Goal: Task Accomplishment & Management: Use online tool/utility

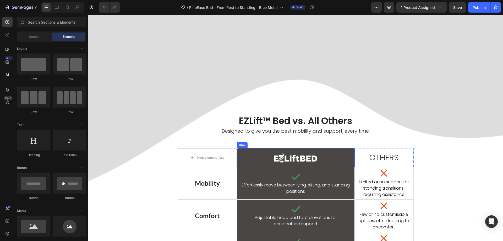
scroll to position [445, 0]
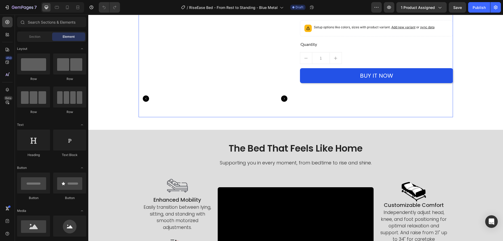
scroll to position [236, 0]
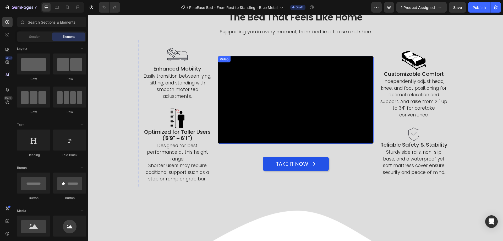
click at [225, 59] on div "Video" at bounding box center [224, 59] width 11 height 5
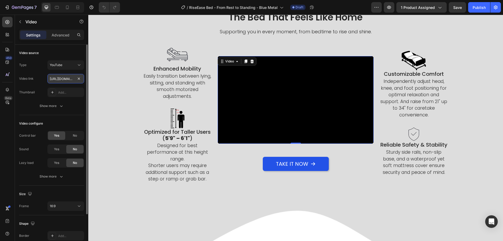
click at [58, 76] on input "[URL][DOMAIN_NAME]" at bounding box center [65, 78] width 37 height 9
click at [74, 78] on input "text" at bounding box center [65, 78] width 37 height 9
paste input "[URL][DOMAIN_NAME]"
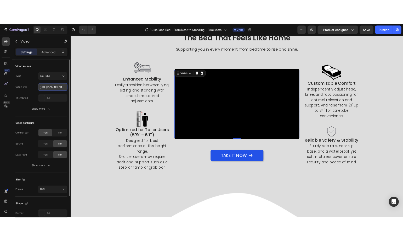
scroll to position [0, 52]
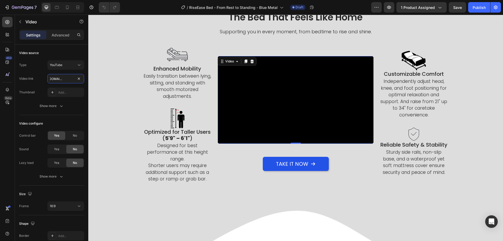
type input "[URL][DOMAIN_NAME]"
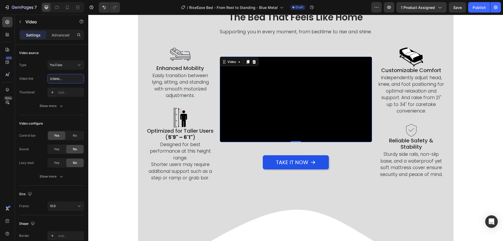
scroll to position [0, 0]
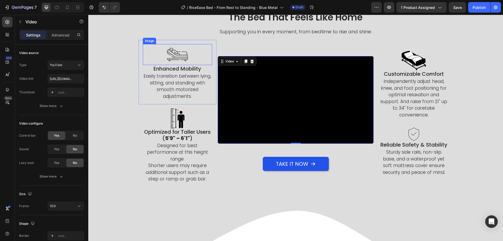
click at [175, 52] on img at bounding box center [177, 54] width 21 height 21
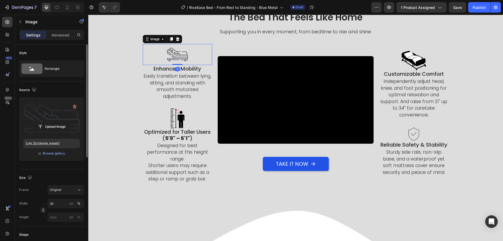
click at [47, 106] on label at bounding box center [51, 117] width 57 height 33
click at [47, 122] on input "file" at bounding box center [52, 126] width 36 height 9
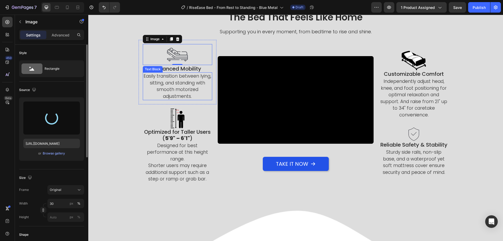
type input "[URL][DOMAIN_NAME]"
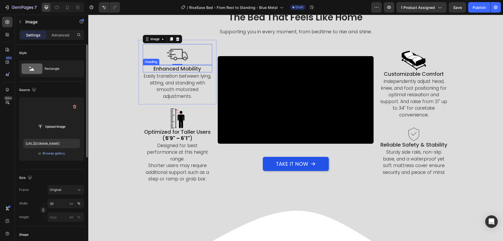
click at [188, 67] on h2 "Enhanced Mobility" at bounding box center [178, 68] width 70 height 7
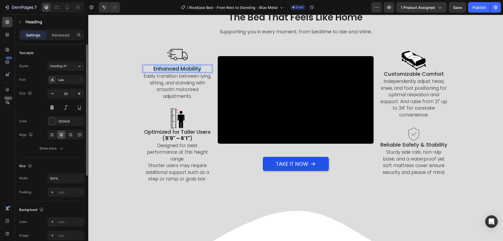
click at [188, 67] on p "Enhanced Mobility" at bounding box center [177, 68] width 69 height 6
click at [171, 67] on span "Free delivery" at bounding box center [177, 69] width 26 height 6
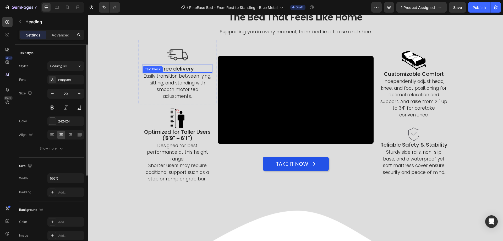
click at [174, 81] on p "Easily transition between lying, sitting, and standing with smooth motorized ad…" at bounding box center [177, 86] width 69 height 27
click at [182, 68] on icon at bounding box center [183, 67] width 3 height 4
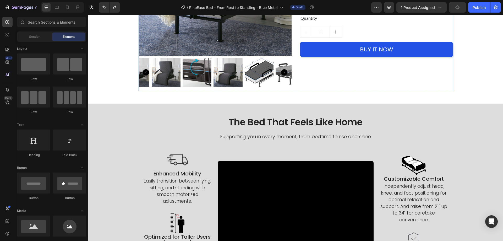
scroll to position [79, 0]
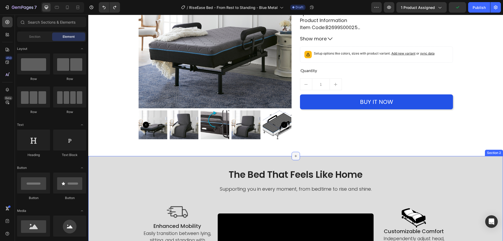
click at [295, 157] on icon at bounding box center [295, 156] width 4 height 4
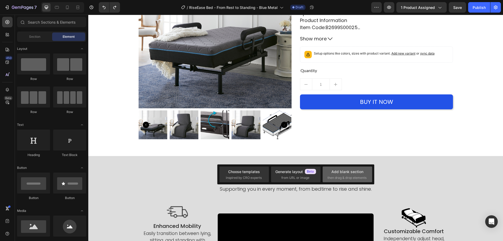
click at [348, 174] on div "Add blank section then drag & drop elements" at bounding box center [347, 174] width 40 height 11
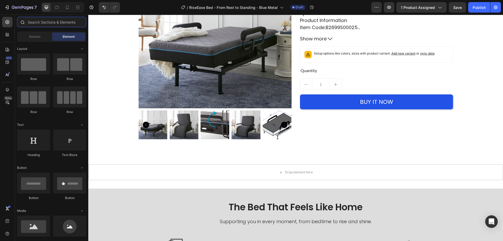
click at [29, 24] on input "text" at bounding box center [51, 22] width 69 height 10
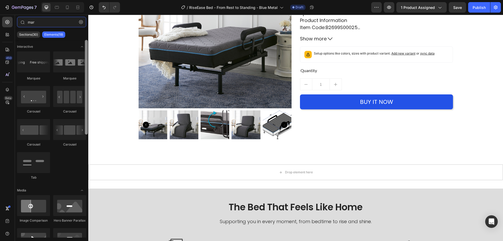
type input "mar"
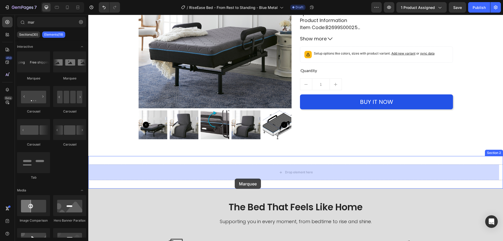
drag, startPoint x: 175, startPoint y: 90, endPoint x: 235, endPoint y: 177, distance: 106.6
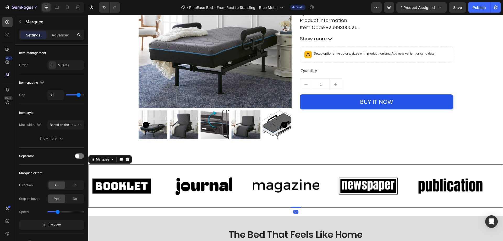
click at [150, 184] on img at bounding box center [121, 186] width 66 height 28
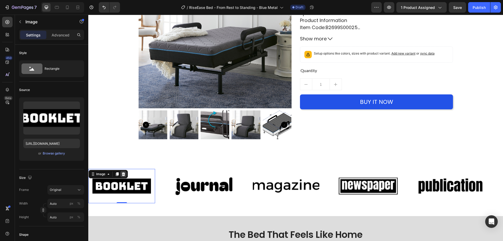
click at [122, 171] on div at bounding box center [123, 174] width 6 height 6
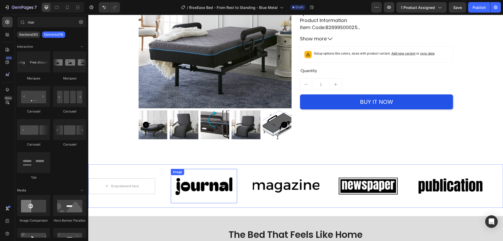
click at [188, 183] on img at bounding box center [204, 186] width 66 height 28
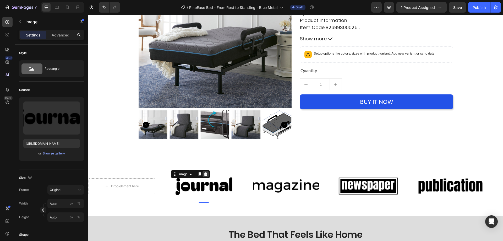
click at [207, 174] on icon at bounding box center [205, 174] width 3 height 4
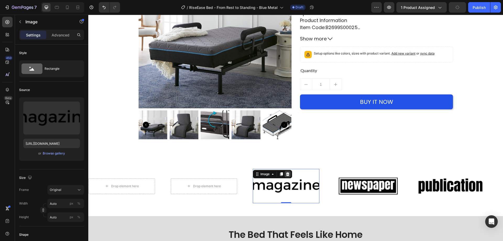
click at [288, 172] on icon at bounding box center [287, 174] width 3 height 4
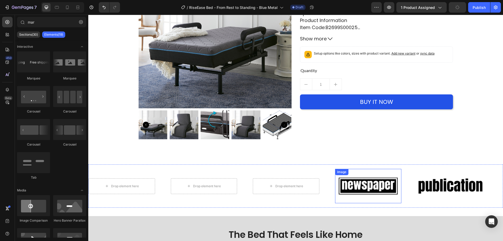
click at [361, 189] on img at bounding box center [368, 186] width 66 height 28
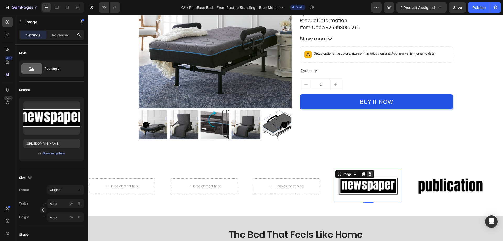
click at [370, 174] on icon at bounding box center [369, 174] width 4 height 4
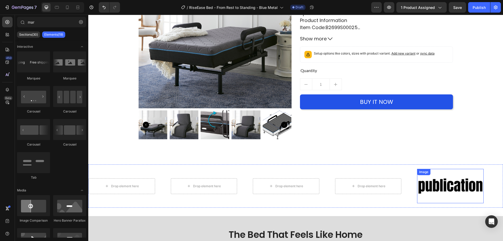
click at [434, 181] on img at bounding box center [450, 186] width 66 height 28
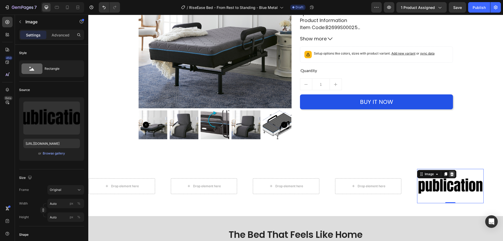
click at [453, 171] on div at bounding box center [451, 174] width 6 height 6
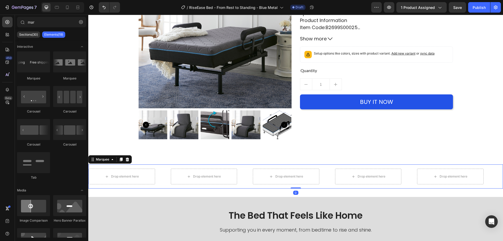
click at [247, 186] on div "Drop element here Drop element here Drop element here Drop element here Drop el…" at bounding box center [295, 176] width 414 height 24
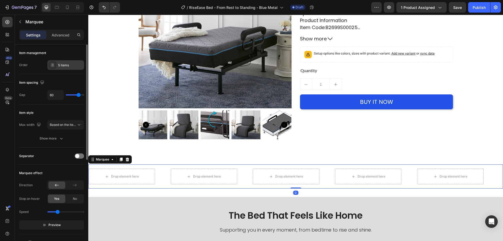
click at [63, 66] on div "5 items" at bounding box center [70, 65] width 25 height 5
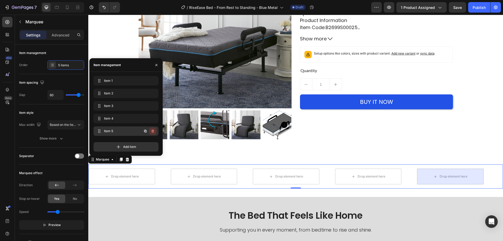
click at [155, 130] on button "button" at bounding box center [152, 130] width 7 height 7
click at [155, 130] on button "Delete" at bounding box center [149, 130] width 14 height 7
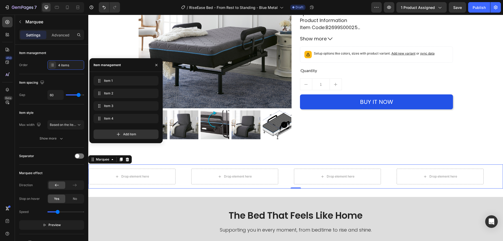
click at [9, 22] on div at bounding box center [7, 22] width 10 height 10
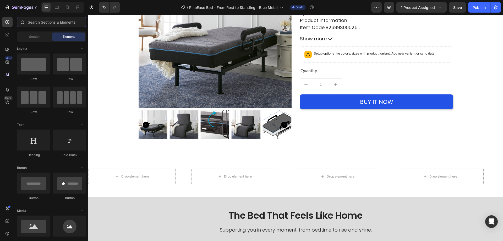
click at [59, 23] on input "text" at bounding box center [51, 22] width 69 height 10
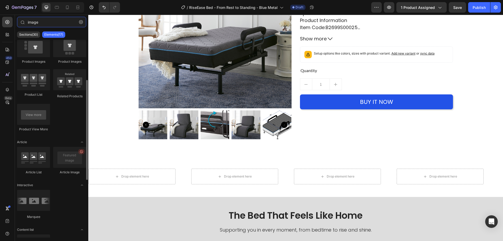
scroll to position [193, 0]
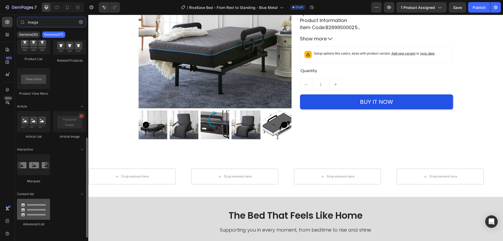
type input "image"
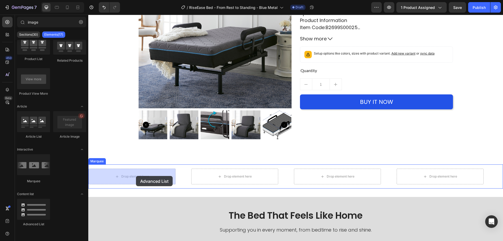
drag, startPoint x: 122, startPoint y: 219, endPoint x: 136, endPoint y: 176, distance: 45.3
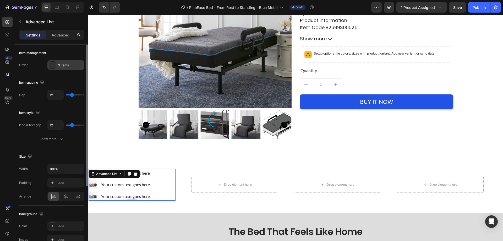
click at [71, 65] on div "3 items" at bounding box center [70, 65] width 25 height 5
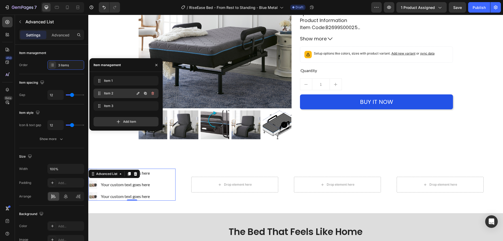
click at [155, 91] on button "button" at bounding box center [152, 93] width 7 height 7
click at [155, 91] on button "Delete" at bounding box center [149, 93] width 14 height 7
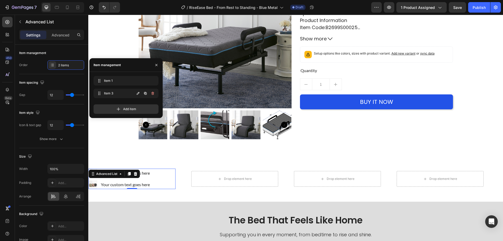
click at [155, 91] on button "button" at bounding box center [152, 93] width 7 height 7
click at [155, 91] on button "Delete" at bounding box center [149, 93] width 14 height 7
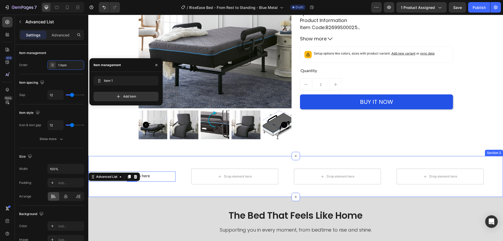
click at [155, 186] on div "Image Your custom text goes here Text Block Advanced List 0 Drop element here D…" at bounding box center [295, 176] width 414 height 24
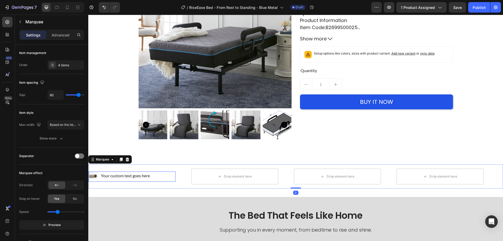
click at [150, 180] on div "Image Your custom text goes here Text Block" at bounding box center [131, 176] width 87 height 10
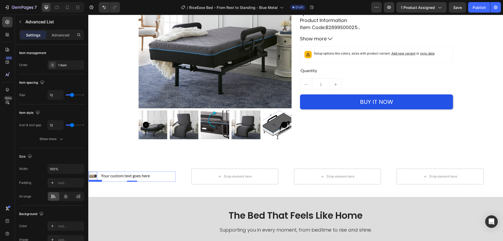
click at [95, 176] on img at bounding box center [92, 175] width 9 height 9
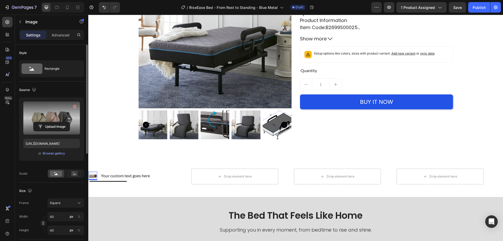
click at [41, 112] on label at bounding box center [51, 117] width 57 height 33
click at [41, 122] on input "file" at bounding box center [52, 126] width 36 height 9
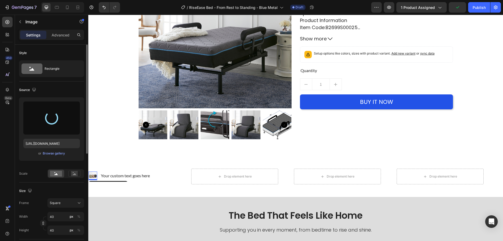
type input "[URL][DOMAIN_NAME]"
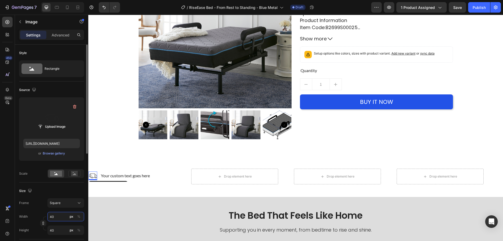
click at [62, 216] on input "40" at bounding box center [65, 215] width 37 height 9
type input "7"
type input "70"
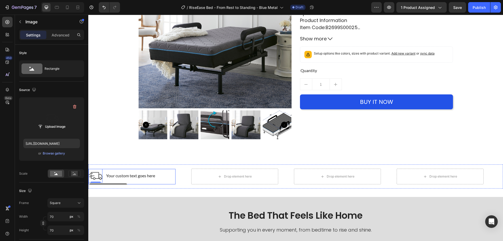
click at [125, 181] on li "Image 0 Your custom text goes here Text Block" at bounding box center [123, 176] width 71 height 14
click at [128, 176] on div "Your custom text goes here" at bounding box center [132, 175] width 54 height 7
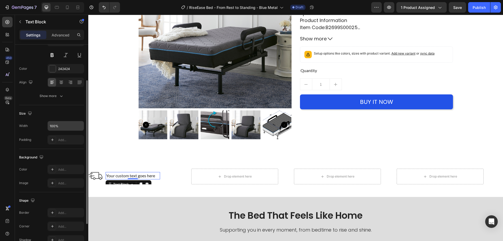
scroll to position [0, 0]
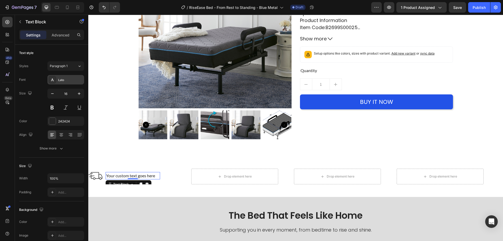
click at [67, 82] on div "Lato" at bounding box center [65, 79] width 37 height 9
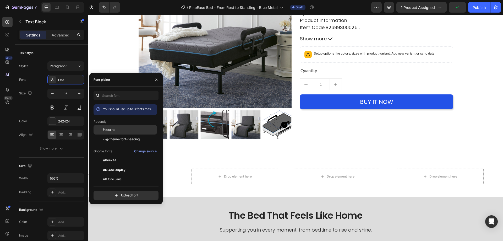
click at [115, 165] on div "Poppins" at bounding box center [124, 169] width 63 height 9
click at [181, 171] on div "Image Your custom text goes here Text Block 0 Advanced List" at bounding box center [139, 176] width 103 height 16
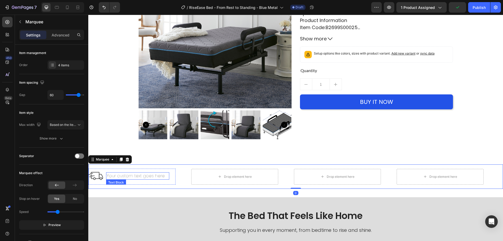
click at [142, 176] on div "Your custom text goes here" at bounding box center [137, 175] width 63 height 7
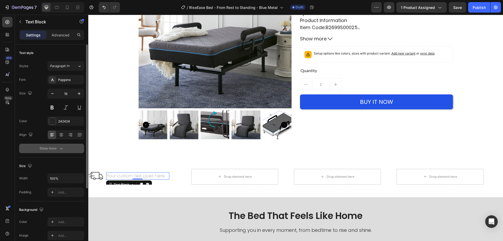
click at [60, 146] on icon "button" at bounding box center [61, 148] width 5 height 5
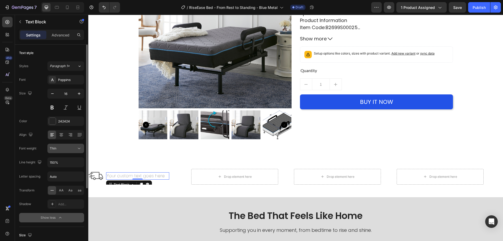
click at [73, 148] on div "Thin" at bounding box center [63, 148] width 27 height 5
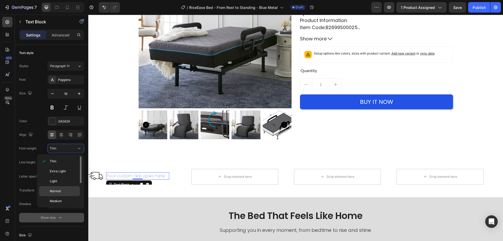
click at [63, 190] on p "Normal" at bounding box center [64, 190] width 28 height 5
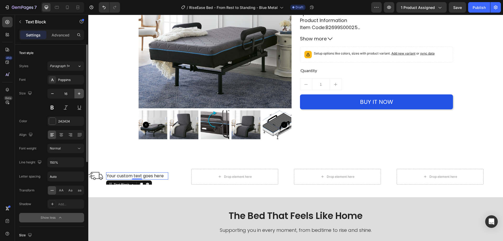
click at [78, 93] on icon "button" at bounding box center [78, 93] width 5 height 5
type input "17"
click at [134, 174] on div "Your custom text goes here" at bounding box center [140, 176] width 68 height 8
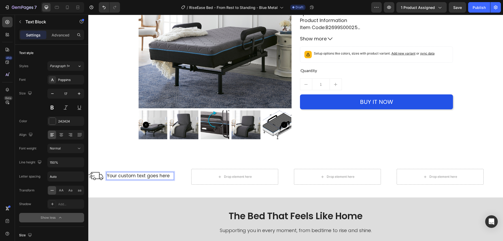
click at [134, 174] on p "Your custom text goes here" at bounding box center [140, 175] width 67 height 7
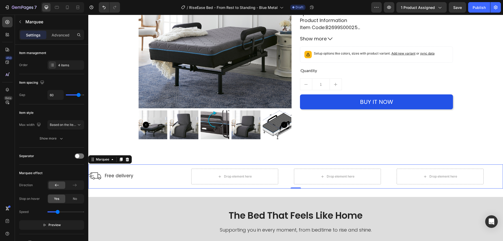
click at [181, 180] on div "Image Free delivery Text Block Advanced List" at bounding box center [139, 176] width 103 height 14
type input "47"
type input "37"
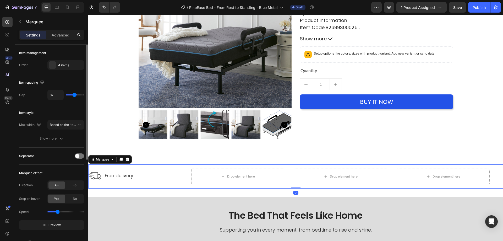
type input "36"
type input "34"
type input "31"
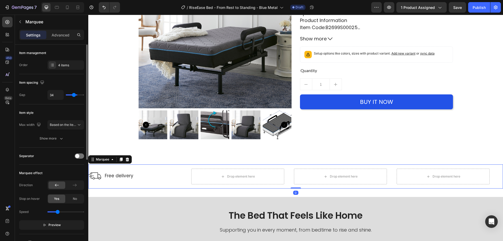
type input "31"
type input "30"
type input "28"
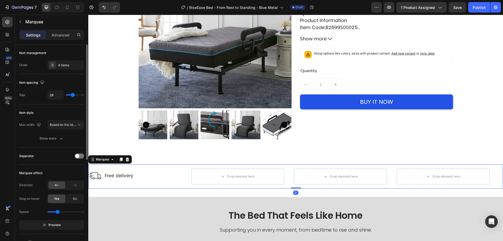
type input "25"
type input "24"
type input "22"
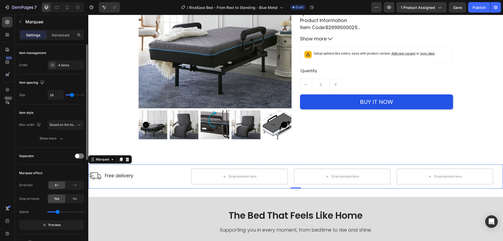
type input "22"
type input "18"
type input "10"
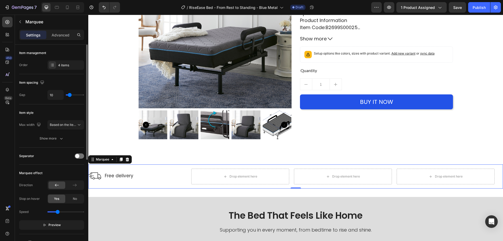
type input "9"
drag, startPoint x: 79, startPoint y: 95, endPoint x: 69, endPoint y: 96, distance: 9.2
type input "9"
click at [69, 95] on input "range" at bounding box center [75, 94] width 18 height 1
type input "10"
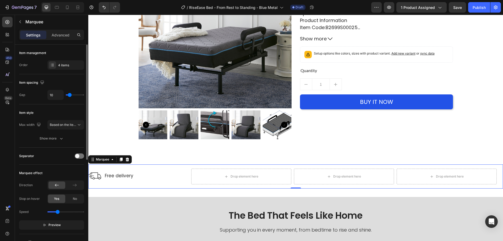
type input "10"
click at [70, 95] on input "range" at bounding box center [75, 94] width 18 height 1
click at [123, 177] on p "Free delivery" at bounding box center [122, 175] width 34 height 7
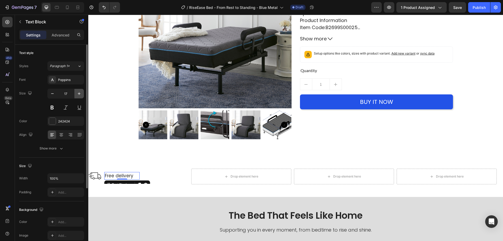
click at [76, 91] on button "button" at bounding box center [78, 93] width 9 height 9
click at [76, 92] on icon "button" at bounding box center [78, 93] width 5 height 5
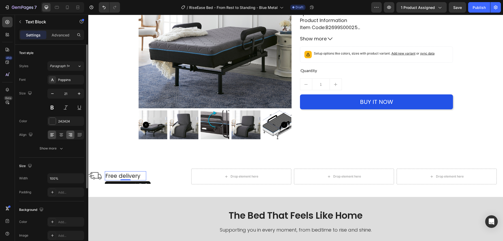
type input "22"
click at [59, 152] on button "Show more" at bounding box center [51, 147] width 65 height 9
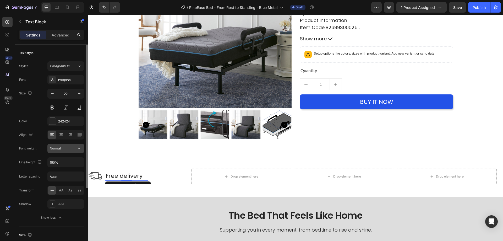
click at [70, 147] on div "Normal" at bounding box center [63, 148] width 27 height 5
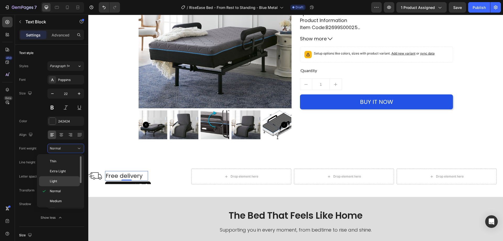
scroll to position [26, 0]
click at [61, 190] on div "Semi Bold" at bounding box center [59, 195] width 41 height 10
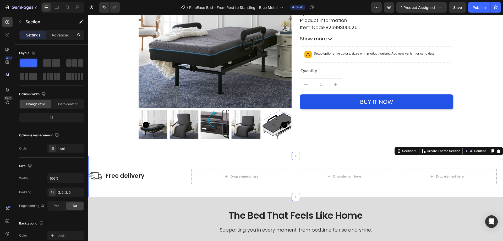
click at [185, 193] on div "Image Free delivery Text Block Advanced List Drop element here Drop element her…" at bounding box center [295, 176] width 414 height 41
click at [161, 177] on div "Image Free delivery Text Block" at bounding box center [138, 176] width 100 height 15
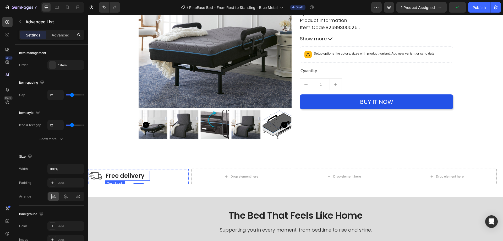
scroll to position [131, 0]
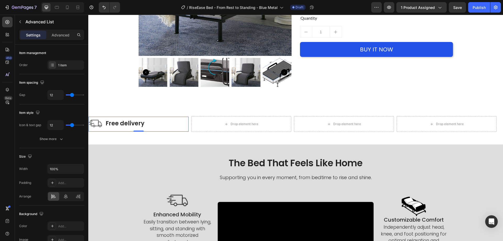
click at [103, 124] on li "Image Free delivery Text Block" at bounding box center [118, 122] width 61 height 13
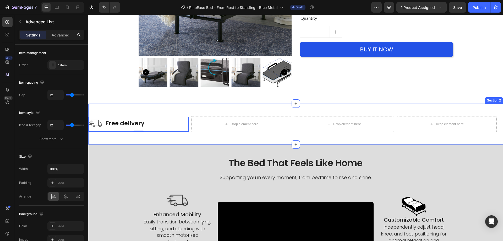
scroll to position [105, 0]
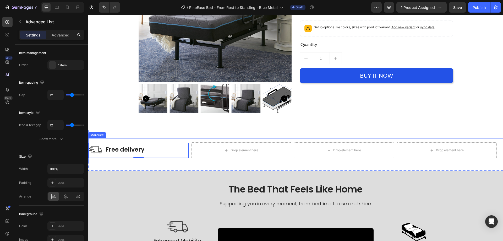
click at [187, 157] on div "Image Free delivery Text Block" at bounding box center [138, 150] width 100 height 15
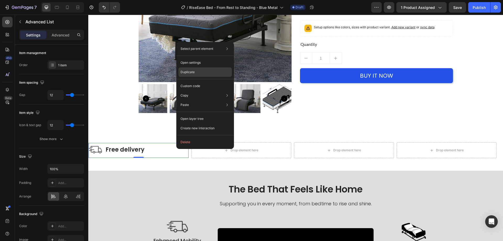
drag, startPoint x: 186, startPoint y: 71, endPoint x: 85, endPoint y: 79, distance: 101.3
click at [186, 71] on p "Duplicate" at bounding box center [187, 72] width 14 height 5
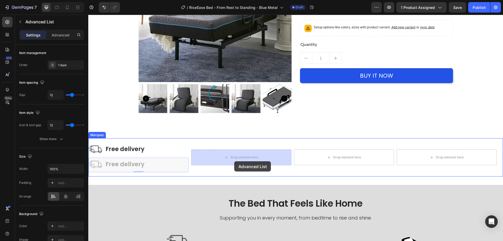
drag, startPoint x: 155, startPoint y: 164, endPoint x: 234, endPoint y: 161, distance: 78.8
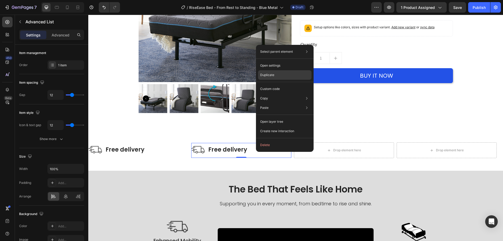
drag, startPoint x: 277, startPoint y: 75, endPoint x: 198, endPoint y: 100, distance: 82.9
click at [277, 84] on div "Duplicate" at bounding box center [284, 88] width 53 height 9
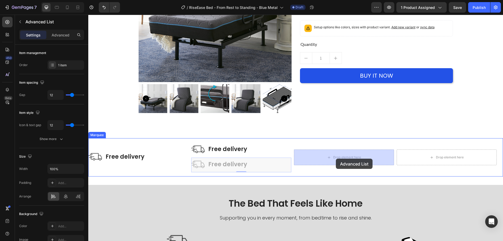
drag, startPoint x: 269, startPoint y: 169, endPoint x: 336, endPoint y: 158, distance: 67.9
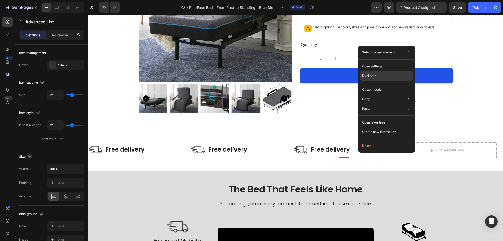
click at [377, 85] on div "Duplicate" at bounding box center [386, 89] width 53 height 9
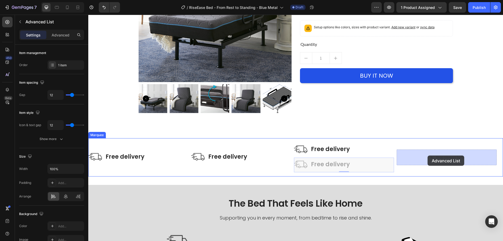
drag, startPoint x: 390, startPoint y: 163, endPoint x: 427, endPoint y: 155, distance: 38.4
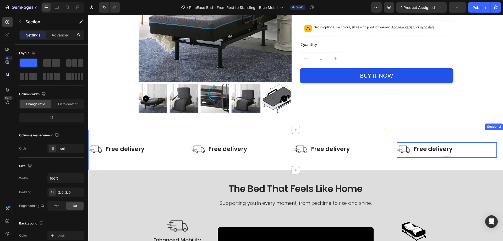
click at [266, 135] on div "Image Free delivery Text Block Advanced List Image Free delivery Text Block Adv…" at bounding box center [295, 150] width 414 height 40
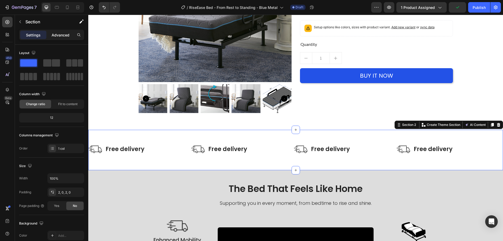
click at [69, 34] on p "Advanced" at bounding box center [61, 34] width 18 height 5
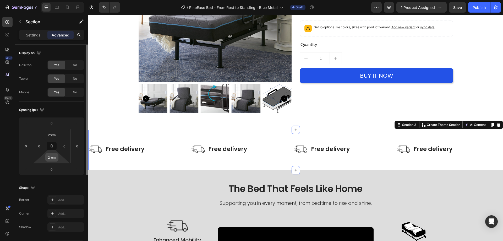
click at [51, 158] on input "2rem" at bounding box center [52, 157] width 10 height 8
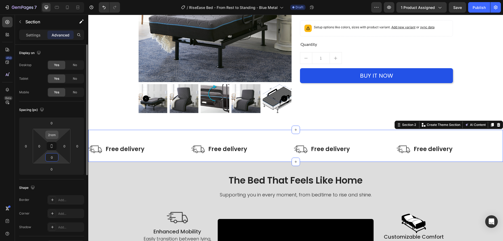
type input "0"
click at [54, 136] on input "2rem" at bounding box center [52, 135] width 10 height 8
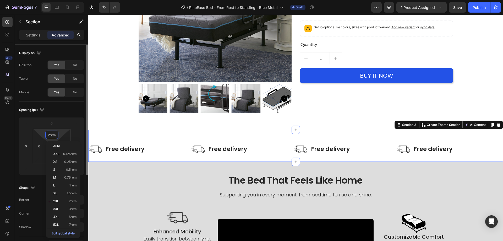
type input "0"
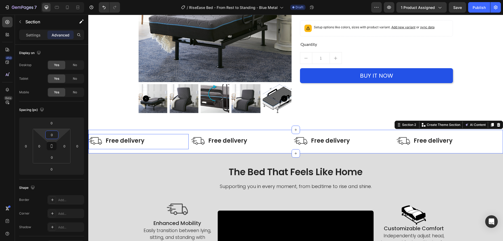
click at [186, 142] on div "Image Free delivery Text Block" at bounding box center [138, 141] width 100 height 15
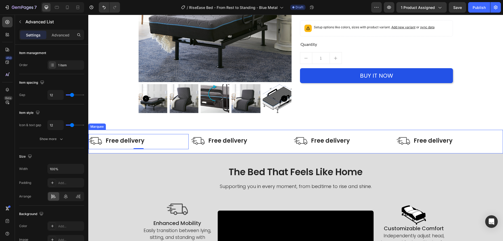
click at [190, 148] on div "Image Free delivery Text Block Advanced List 0" at bounding box center [139, 141] width 103 height 15
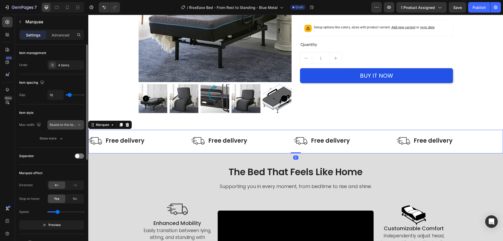
click at [60, 121] on button "Based on the item count" at bounding box center [65, 124] width 37 height 9
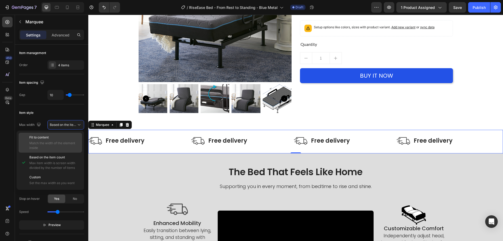
click at [60, 135] on div "Fit to content Match the width of the element inside" at bounding box center [50, 142] width 63 height 20
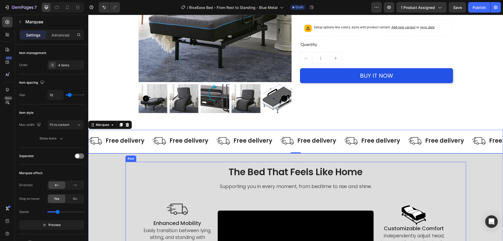
scroll to position [157, 0]
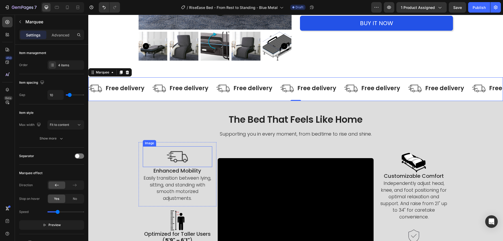
click at [183, 157] on img at bounding box center [177, 156] width 21 height 21
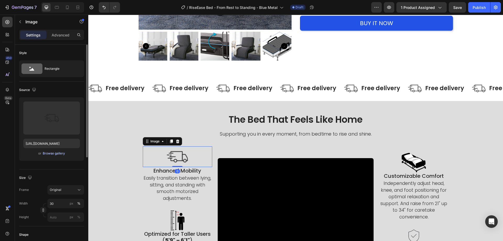
click at [52, 154] on div "Browse gallery" at bounding box center [54, 153] width 22 height 5
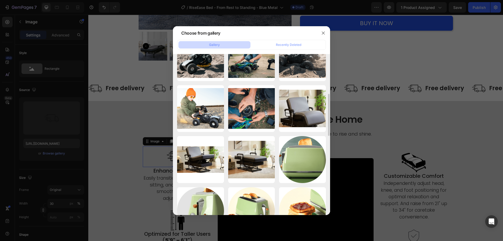
scroll to position [253, 0]
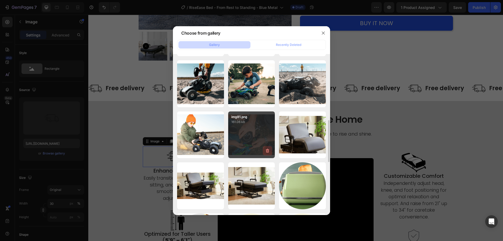
click at [267, 150] on icon "button" at bounding box center [267, 150] width 5 height 5
click at [262, 149] on div "Delete" at bounding box center [264, 151] width 10 height 5
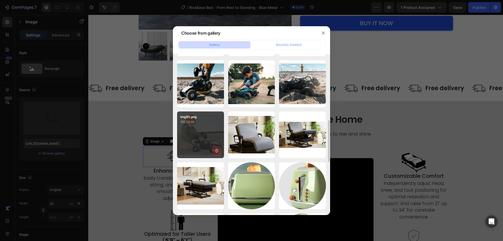
click at [217, 150] on icon "button" at bounding box center [216, 150] width 5 height 5
click at [217, 150] on div "Delete" at bounding box center [214, 151] width 10 height 5
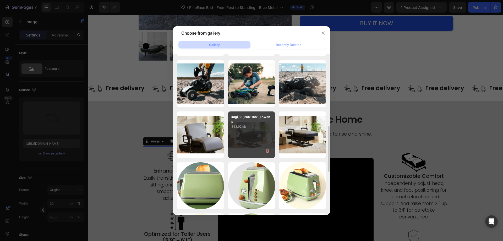
scroll to position [200, 0]
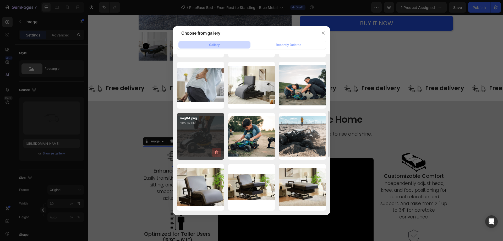
click at [214, 150] on icon "button" at bounding box center [216, 151] width 5 height 5
click at [214, 150] on button "Delete" at bounding box center [213, 153] width 14 height 6
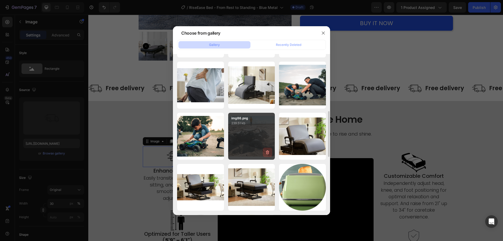
click at [268, 151] on icon "button" at bounding box center [267, 152] width 3 height 4
click at [268, 151] on div "Delete" at bounding box center [264, 153] width 10 height 5
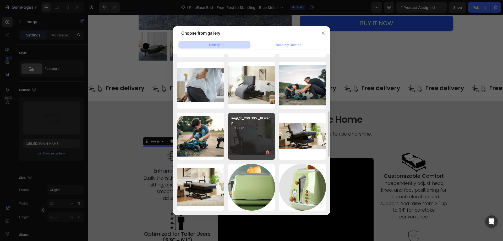
scroll to position [148, 0]
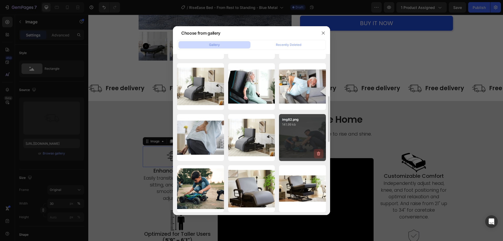
click at [318, 153] on icon "button" at bounding box center [318, 153] width 5 height 5
click at [318, 153] on div "Delete" at bounding box center [315, 154] width 10 height 5
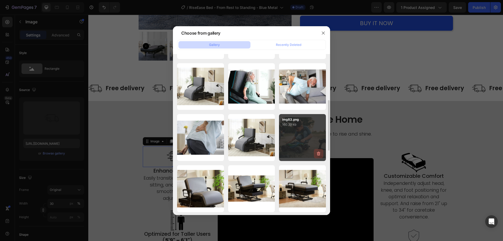
click at [317, 154] on icon "button" at bounding box center [318, 153] width 5 height 5
click at [317, 154] on div "Delete" at bounding box center [315, 154] width 10 height 5
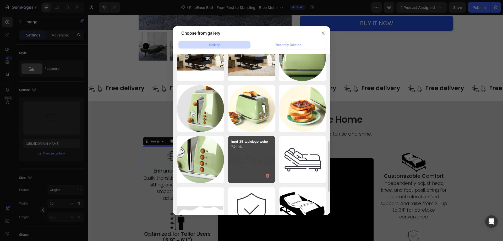
scroll to position [331, 0]
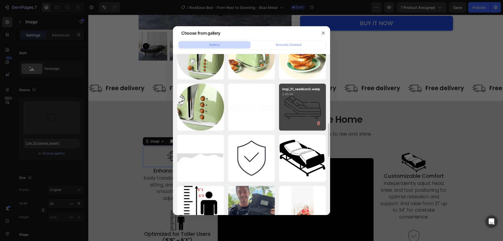
click at [297, 106] on div "imgi_31_needicon3.webp 2.45 kb" at bounding box center [302, 106] width 47 height 47
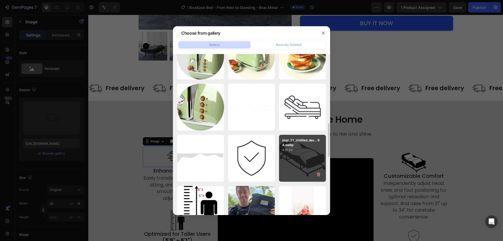
type input "[URL][DOMAIN_NAME]"
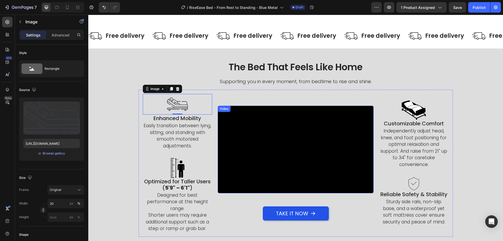
scroll to position [131, 0]
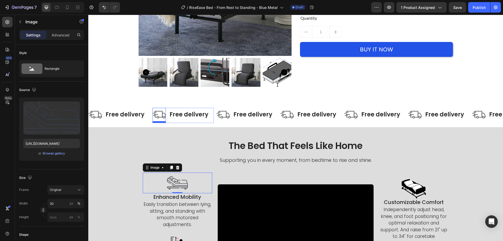
click at [157, 113] on img at bounding box center [158, 114] width 13 height 13
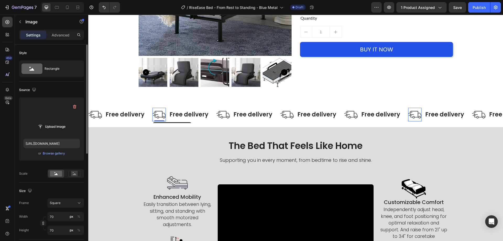
click at [51, 112] on label at bounding box center [51, 117] width 57 height 33
click at [51, 122] on input "file" at bounding box center [52, 126] width 36 height 9
click at [65, 114] on label at bounding box center [51, 117] width 57 height 33
click at [65, 122] on input "file" at bounding box center [52, 126] width 36 height 9
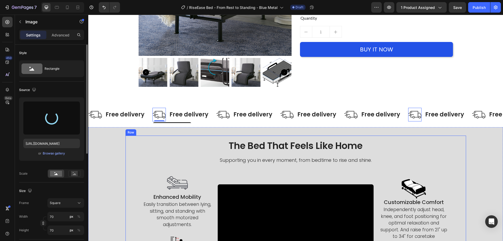
type input "[URL][DOMAIN_NAME]"
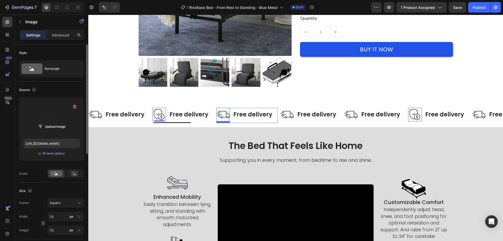
click at [220, 114] on img at bounding box center [222, 114] width 13 height 13
click at [56, 112] on label at bounding box center [51, 117] width 57 height 33
click at [56, 122] on input "file" at bounding box center [52, 126] width 36 height 9
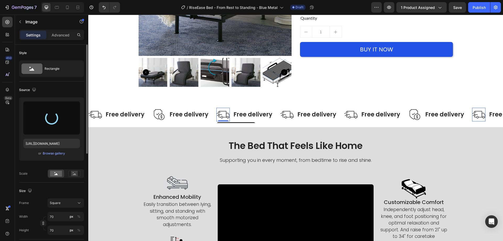
type input "[URL][DOMAIN_NAME]"
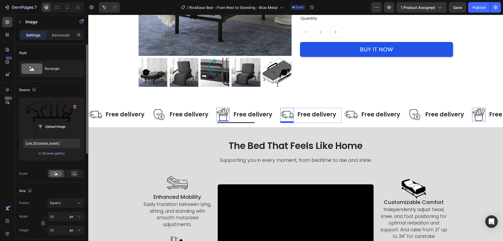
click at [286, 115] on img at bounding box center [286, 114] width 13 height 13
click at [54, 113] on label at bounding box center [51, 117] width 57 height 33
click at [54, 122] on input "file" at bounding box center [52, 126] width 36 height 9
click at [58, 120] on label at bounding box center [51, 117] width 57 height 33
click at [58, 122] on input "file" at bounding box center [52, 126] width 36 height 9
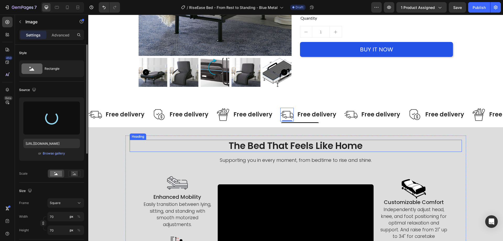
type input "[URL][DOMAIN_NAME]"
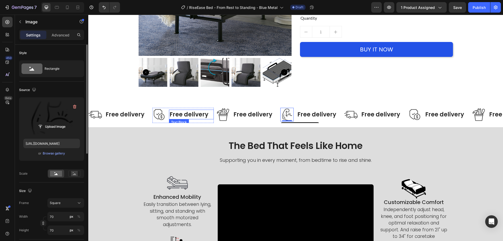
click at [196, 114] on p "Free delivery" at bounding box center [191, 114] width 44 height 9
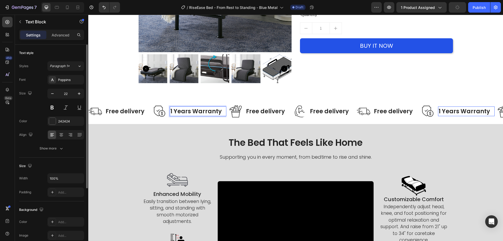
scroll to position [133, 0]
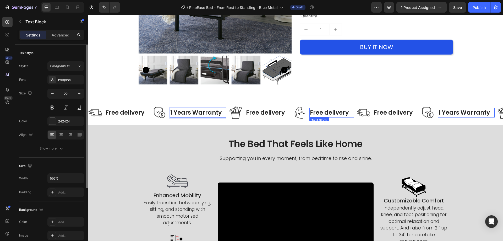
click at [321, 110] on p "Free delivery" at bounding box center [332, 112] width 44 height 9
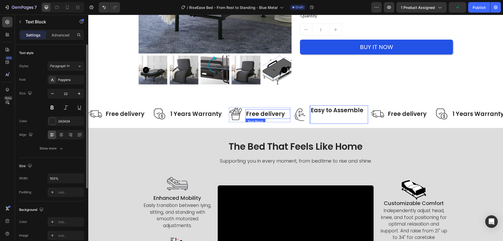
click at [270, 113] on p "Free delivery" at bounding box center [268, 113] width 44 height 9
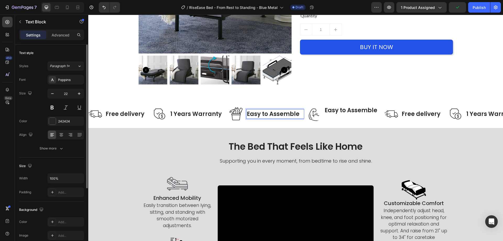
scroll to position [137, 0]
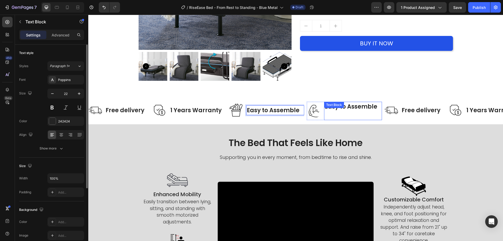
click at [348, 104] on p "Easy to Assemble" at bounding box center [352, 110] width 57 height 17
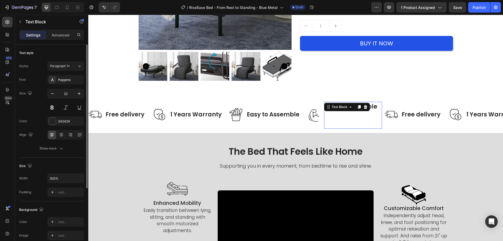
click at [348, 104] on div "Easy to Assemble Text Block 0" at bounding box center [353, 115] width 58 height 27
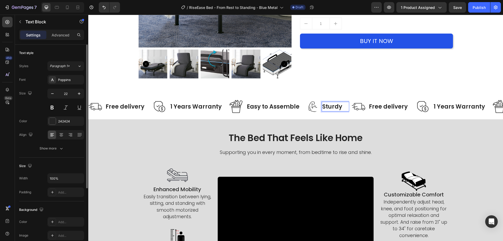
scroll to position [138, 0]
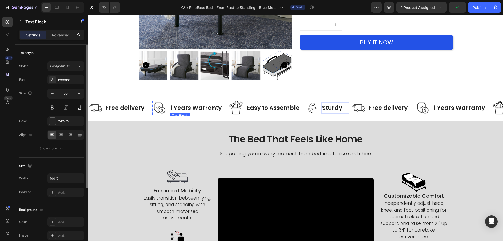
click at [221, 111] on p "1 Years Warranty" at bounding box center [197, 107] width 55 height 9
click at [225, 112] on div "Image 1 Years Warranty Text Block 0 Advanced List" at bounding box center [190, 109] width 76 height 16
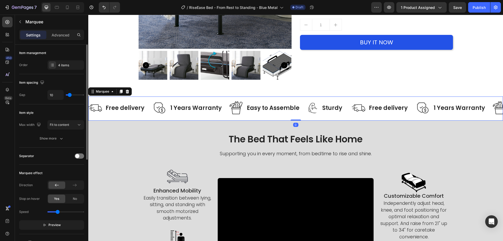
type input "28"
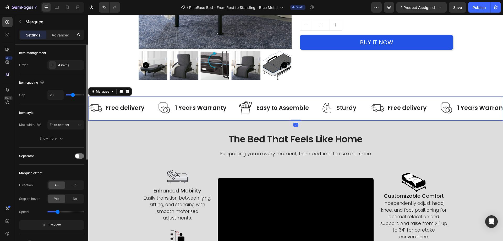
type input "31"
type input "39"
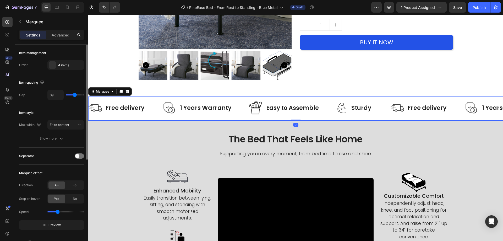
type input "47"
type input "49"
type input "56"
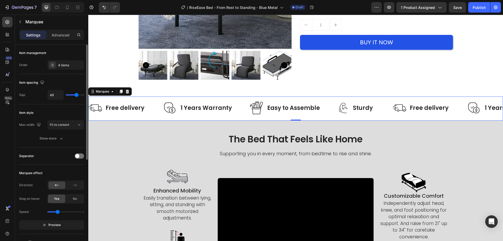
type input "56"
type input "62"
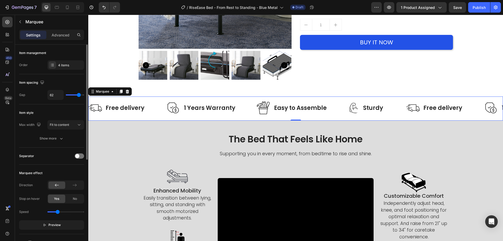
type input "65"
drag, startPoint x: 71, startPoint y: 94, endPoint x: 59, endPoint y: 51, distance: 45.3
type input "65"
click at [79, 95] on input "range" at bounding box center [75, 94] width 18 height 1
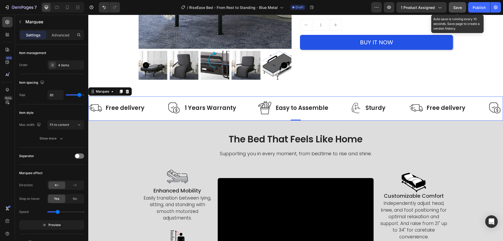
click at [457, 5] on span "Save" at bounding box center [457, 7] width 9 height 4
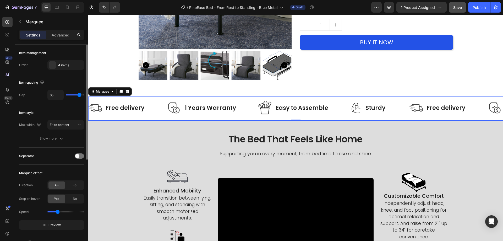
scroll to position [105, 0]
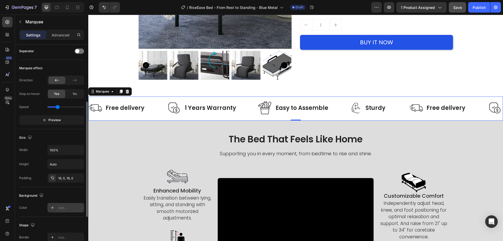
click at [59, 207] on div "Add..." at bounding box center [70, 207] width 25 height 5
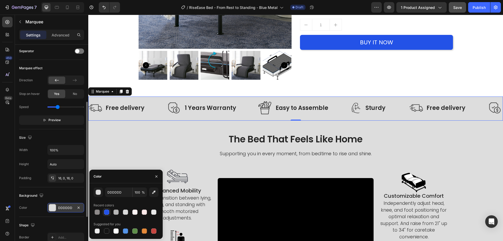
click at [104, 211] on div at bounding box center [106, 211] width 5 height 5
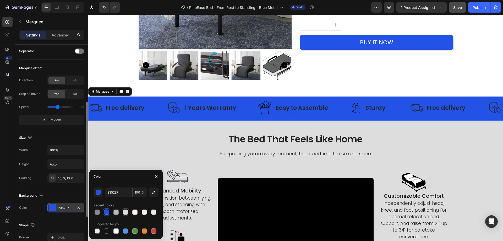
click at [122, 213] on div at bounding box center [125, 212] width 6 height 6
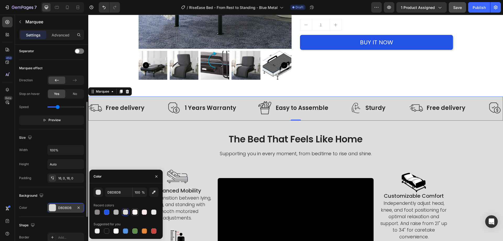
click at [138, 213] on div at bounding box center [134, 211] width 7 height 7
type input "FFF4F4"
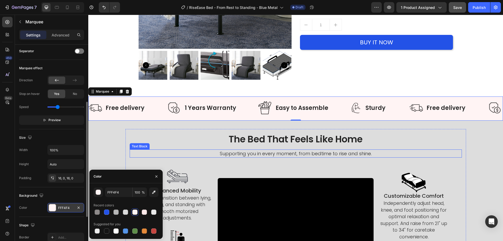
scroll to position [86, 0]
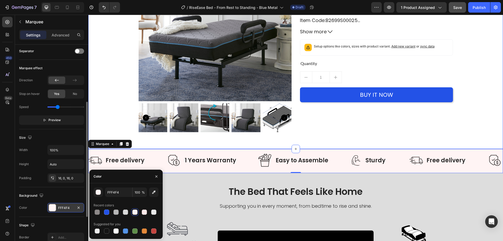
click at [319, 128] on div "RiseEase™ Bed – From Rest to Standing- Blue Metal Twin Product Title $0.00 Prod…" at bounding box center [376, 42] width 153 height 188
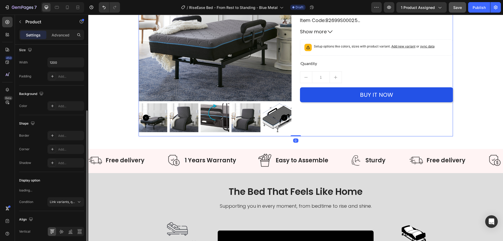
scroll to position [0, 0]
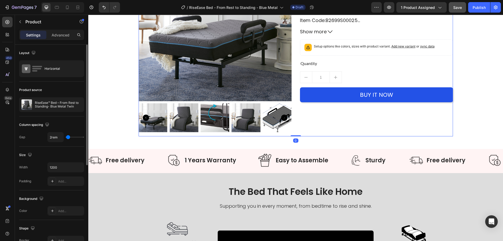
click at [458, 10] on div "Save" at bounding box center [457, 7] width 9 height 5
